Goal: Information Seeking & Learning: Check status

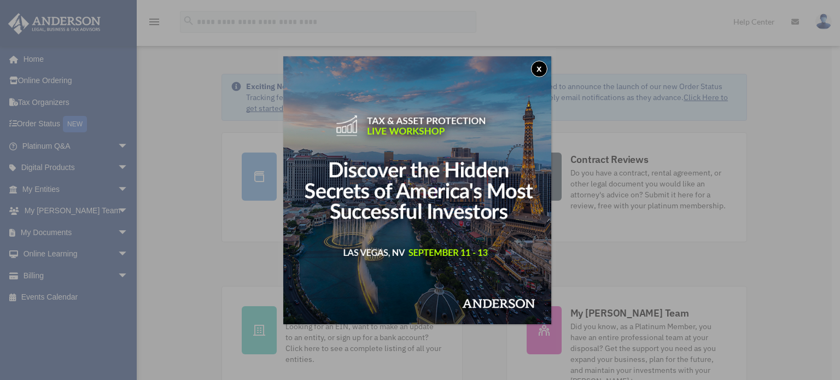
click at [538, 65] on button "x" at bounding box center [539, 69] width 16 height 16
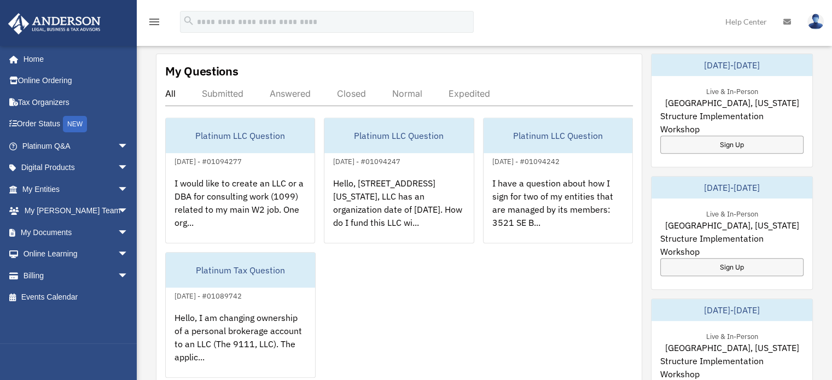
scroll to position [415, 0]
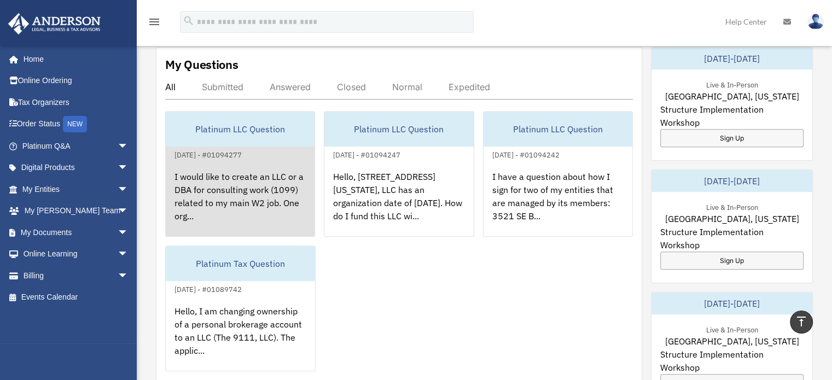
click at [206, 189] on div "I would like to create an LLC or a DBA for consulting work (1099) related to my…" at bounding box center [240, 203] width 149 height 85
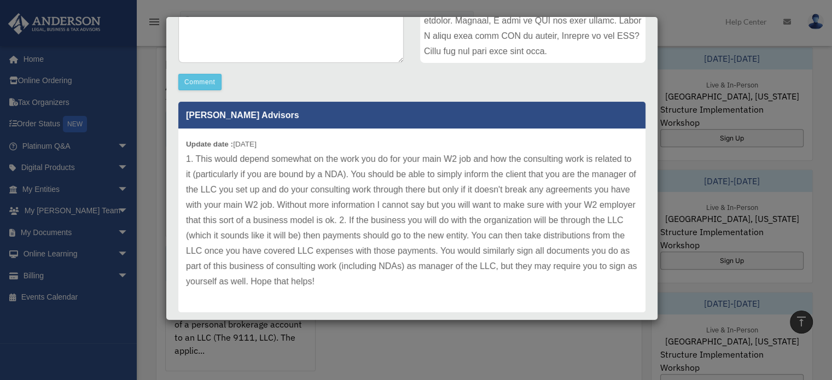
scroll to position [300, 0]
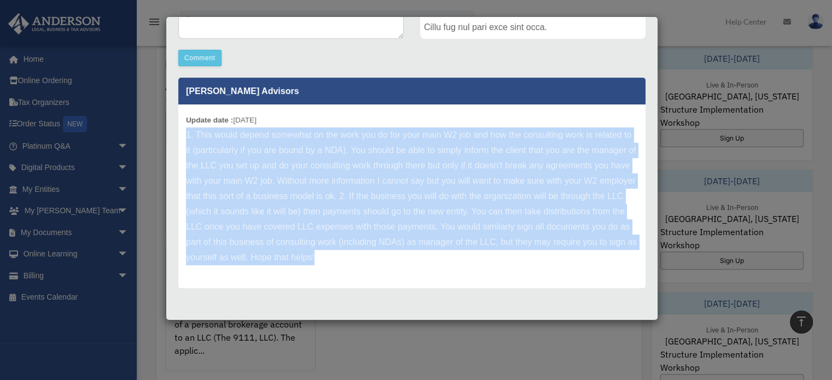
drag, startPoint x: 487, startPoint y: 260, endPoint x: 178, endPoint y: 130, distance: 334.7
click at [178, 130] on div "Update date : [DATE]" at bounding box center [411, 197] width 467 height 184
copy p "1. This would depend somewhat on the work you do for your main W2 job and how t…"
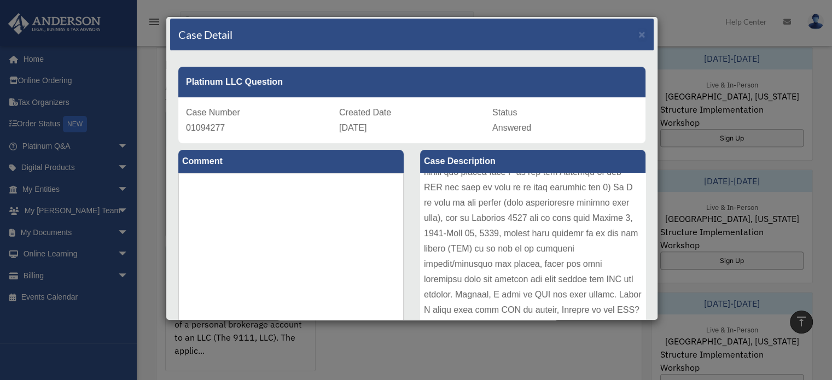
scroll to position [0, 0]
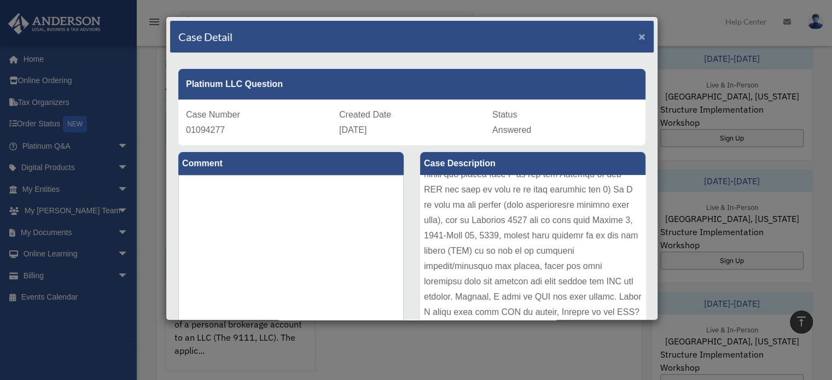
click at [639, 34] on span "×" at bounding box center [642, 36] width 7 height 13
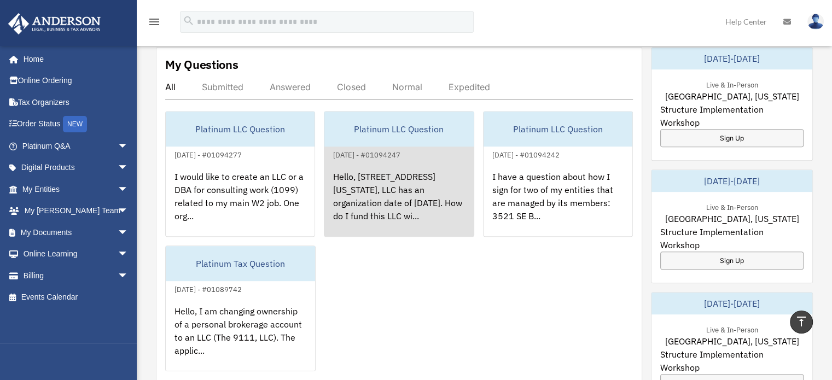
click at [374, 165] on div "Hello, [STREET_ADDRESS][US_STATE], LLC has an organization date of [DATE]. How …" at bounding box center [398, 203] width 149 height 85
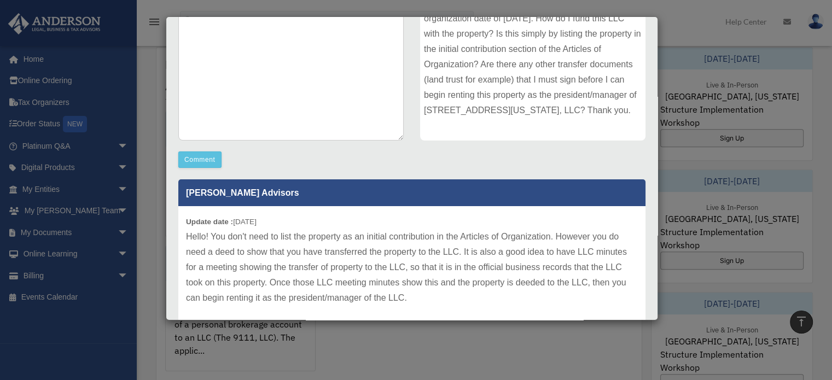
scroll to position [239, 0]
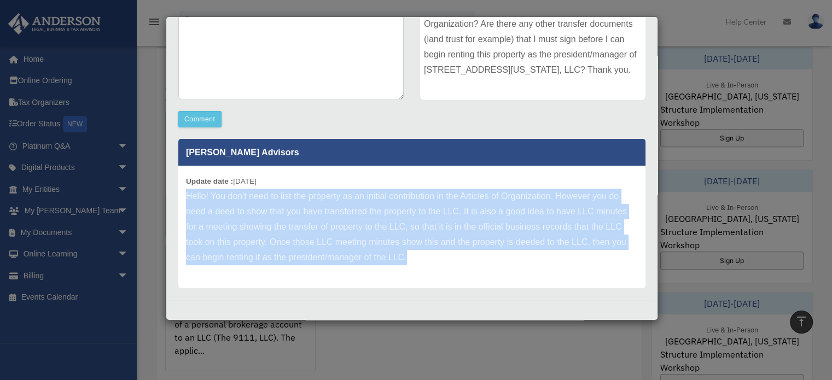
drag, startPoint x: 416, startPoint y: 258, endPoint x: 179, endPoint y: 193, distance: 245.0
click at [179, 193] on div "Update date : [DATE] Hello! You don't need to list the property as an initial c…" at bounding box center [411, 227] width 467 height 123
copy p "Hello! You don't need to list the property as an initial contribution in the Ar…"
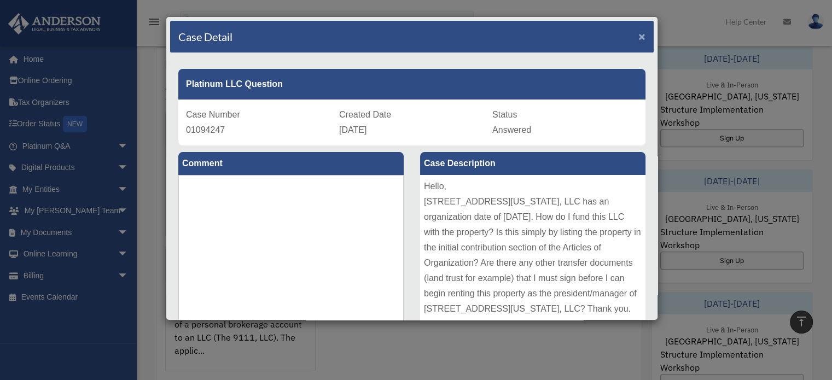
click at [639, 37] on span "×" at bounding box center [642, 36] width 7 height 13
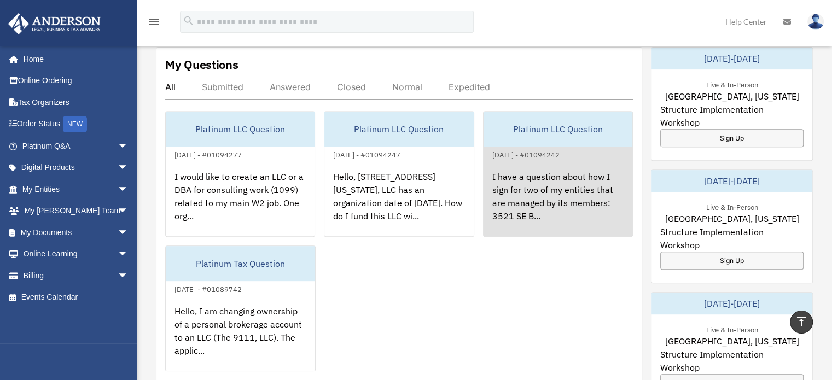
click at [568, 195] on div "I have a question about how I sign for two of my entities that are managed by i…" at bounding box center [558, 203] width 149 height 85
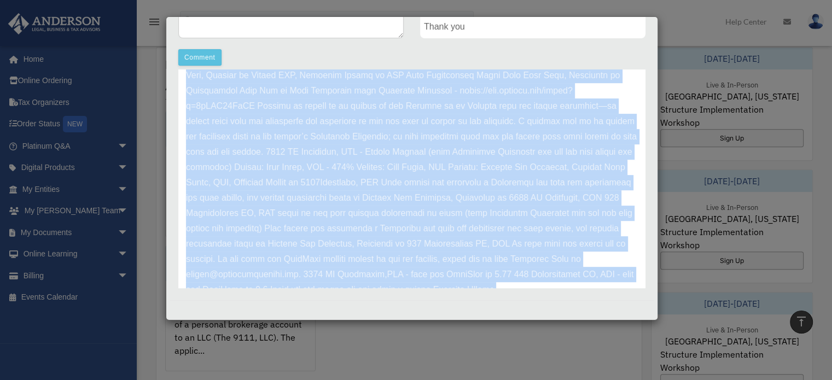
scroll to position [301, 0]
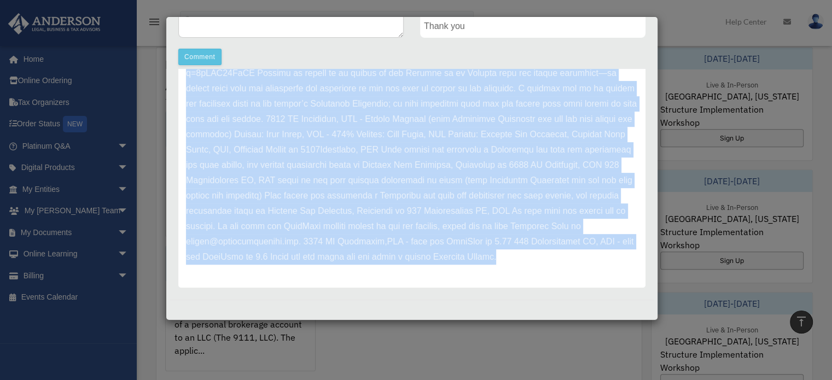
drag, startPoint x: 188, startPoint y: 133, endPoint x: 425, endPoint y: 293, distance: 285.3
click at [425, 293] on div "Platinum LLC Question Case Number 01094242 Created Date [DATE] Status Closed Co…" at bounding box center [412, 26] width 484 height 548
copy p "Lorem Ipsumdo, Sitam con adi elitseddoe temp incididu utlabor etd Magnaali Enim…"
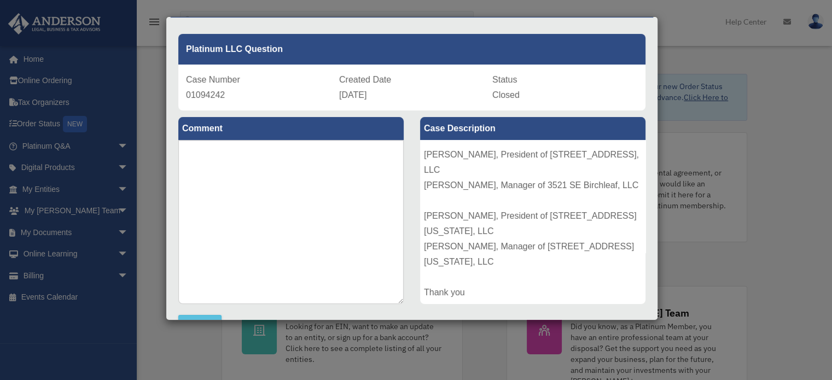
scroll to position [0, 0]
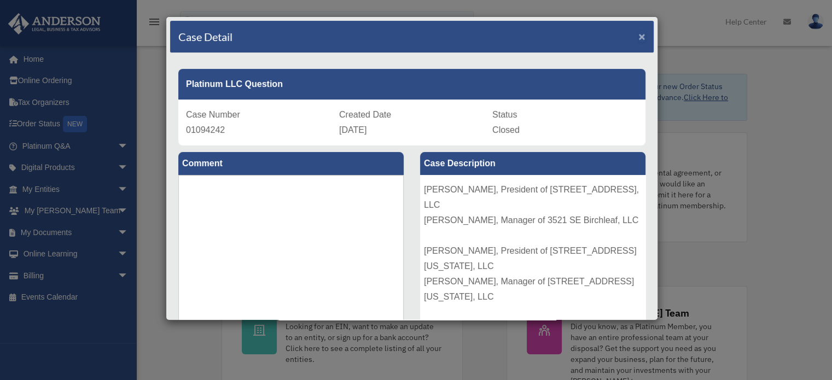
click at [639, 37] on span "×" at bounding box center [642, 36] width 7 height 13
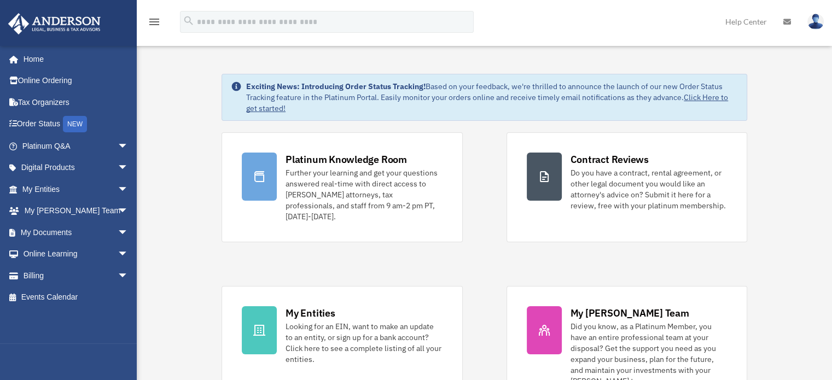
scroll to position [387, 0]
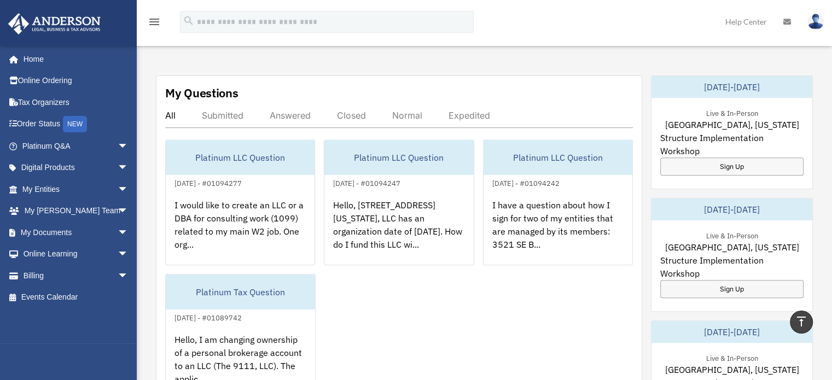
click at [777, 169] on div "Live & In-Person [GEOGRAPHIC_DATA], [US_STATE] Structure Implementation Worksho…" at bounding box center [732, 140] width 161 height 85
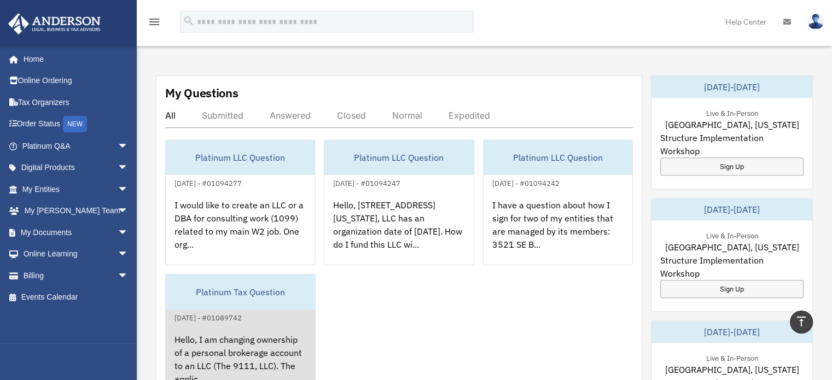
click at [280, 324] on div "Hello, I am changing ownership of a personal brokerage account to an LLC (The 9…" at bounding box center [240, 366] width 149 height 85
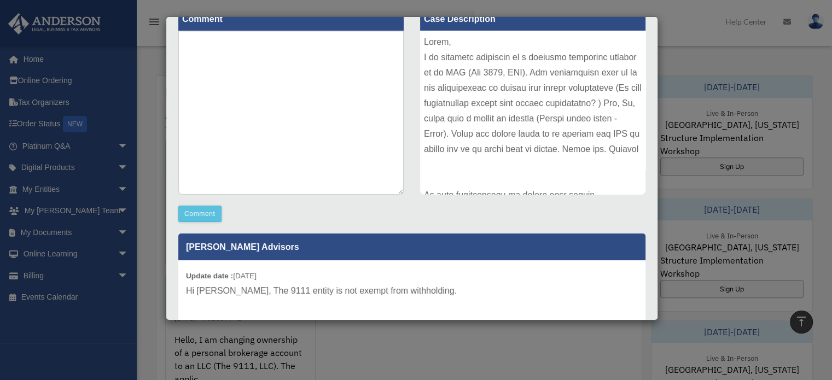
scroll to position [178, 0]
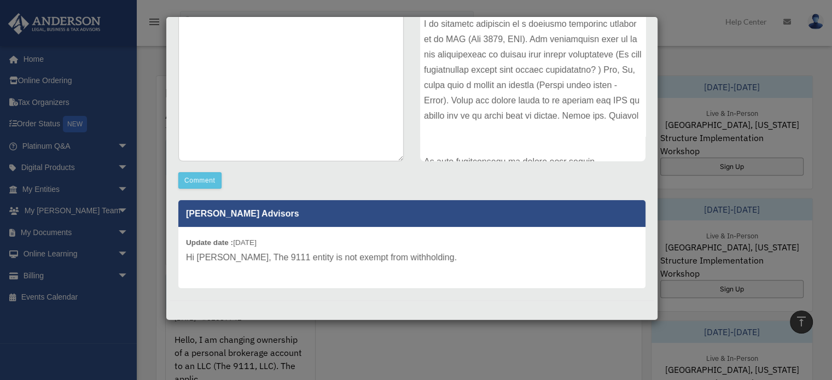
drag, startPoint x: 677, startPoint y: 271, endPoint x: 659, endPoint y: 57, distance: 214.1
click at [659, 57] on div "Case Detail × Platinum Tax Question Case Number 01089742 Created Date [DATE] St…" at bounding box center [416, 190] width 832 height 380
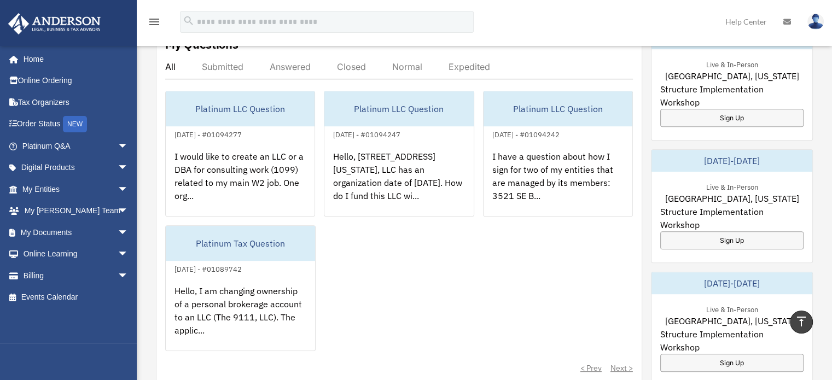
scroll to position [349, 0]
